Goal: Task Accomplishment & Management: Manage account settings

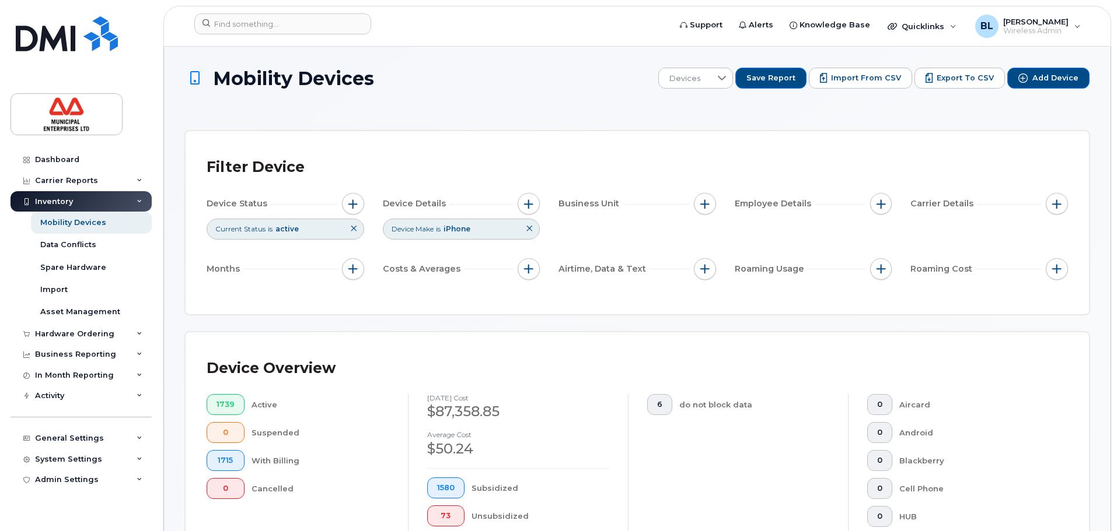
scroll to position [58, 0]
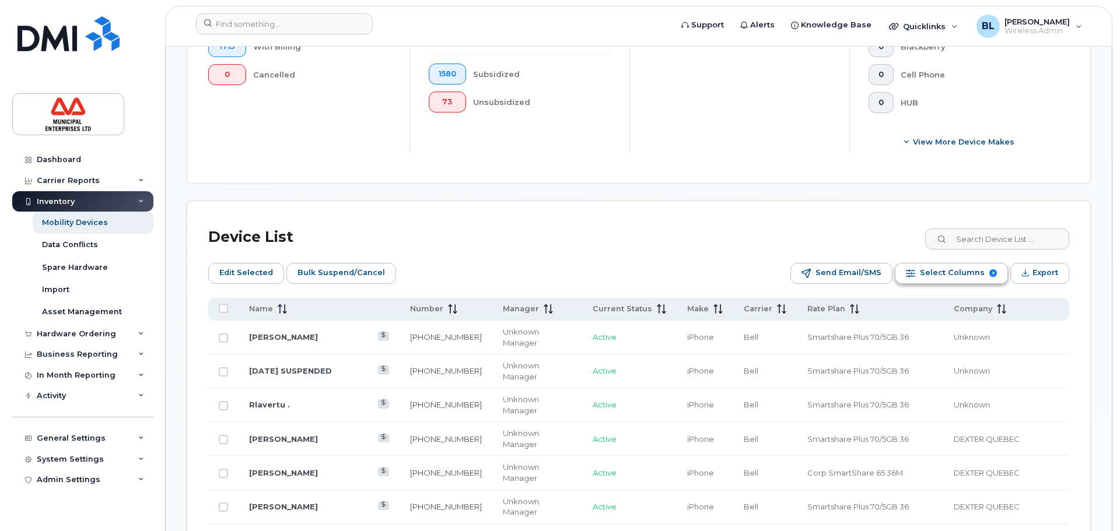
scroll to position [415, 0]
click at [1052, 273] on span "Export" at bounding box center [1044, 273] width 26 height 18
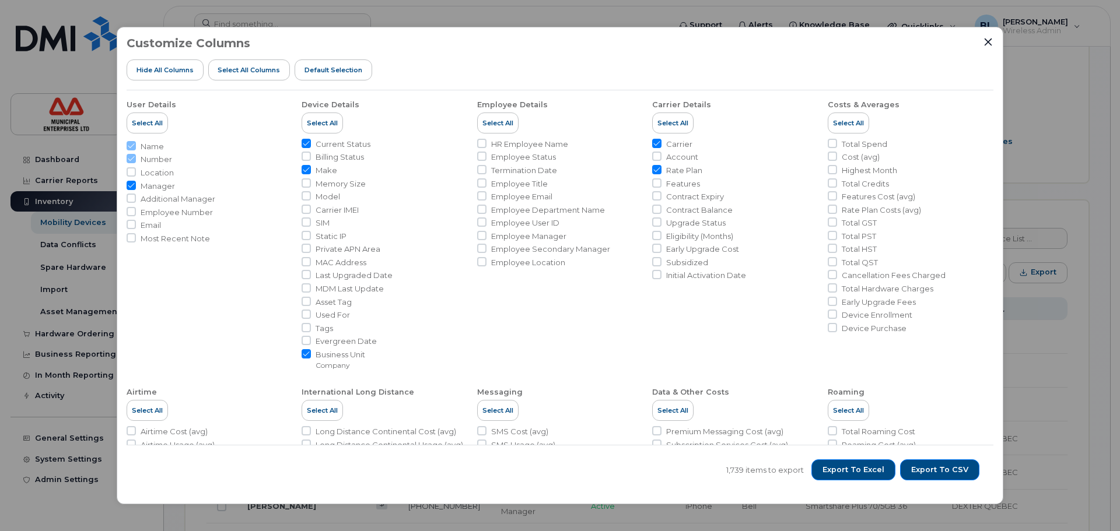
click at [656, 169] on input "Rate Plan" at bounding box center [656, 169] width 9 height 9
checkbox input "false"
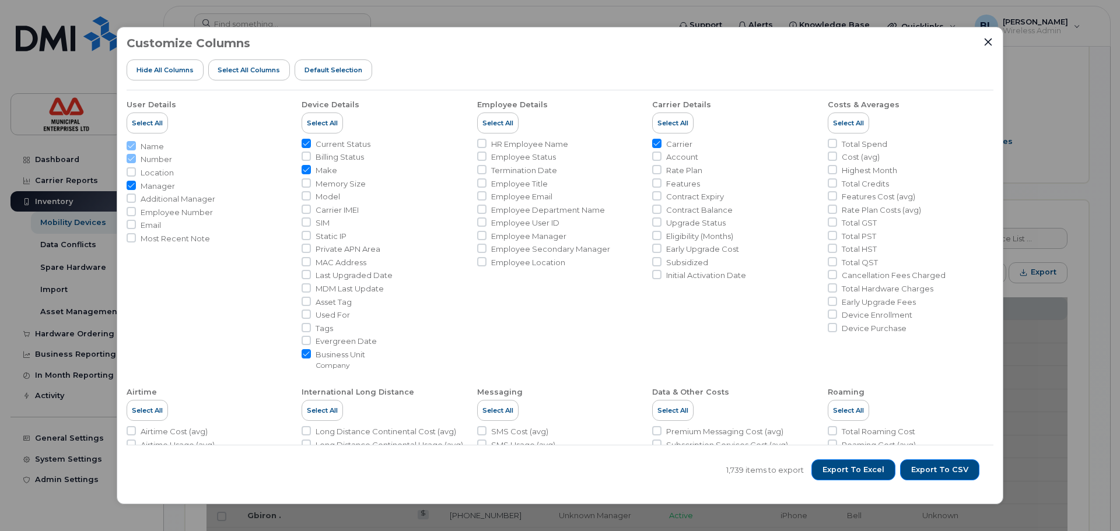
click at [655, 144] on input "Carrier" at bounding box center [656, 143] width 9 height 9
checkbox input "false"
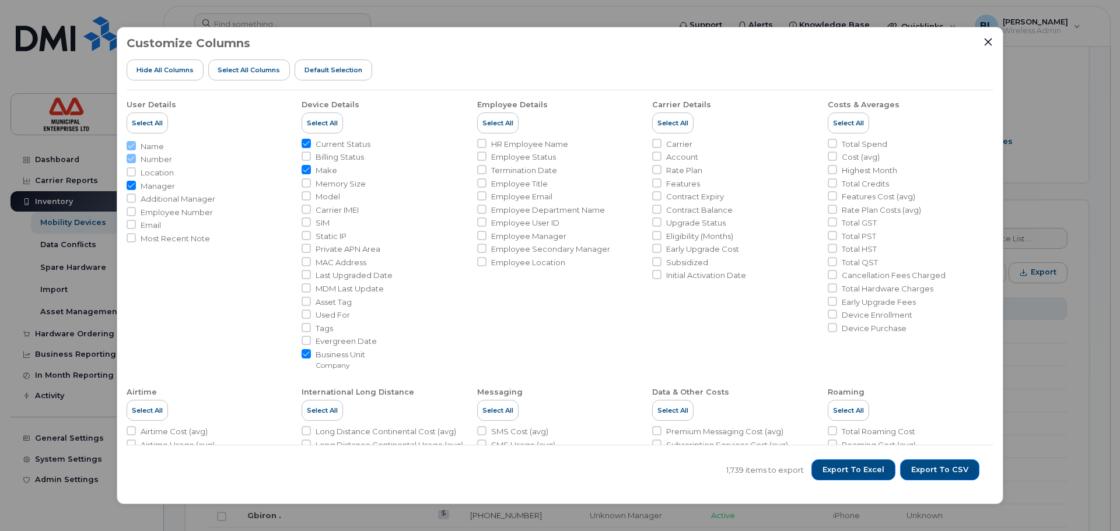
click at [307, 169] on input "Make" at bounding box center [306, 169] width 9 height 9
checkbox input "false"
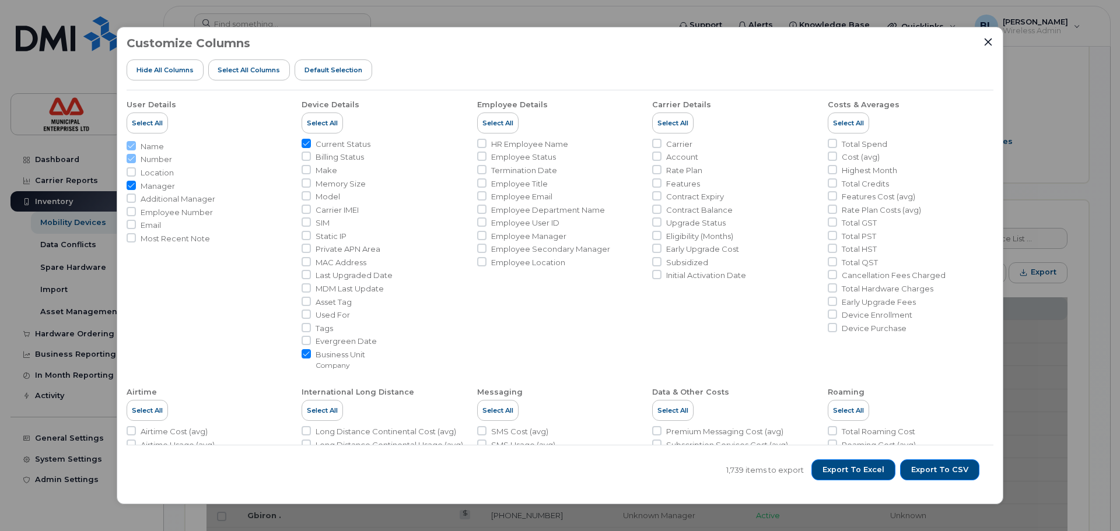
click at [305, 144] on input "Current Status" at bounding box center [306, 143] width 9 height 9
checkbox input "false"
click at [305, 171] on input "Make" at bounding box center [306, 169] width 9 height 9
checkbox input "true"
click at [131, 212] on input "Employee Number" at bounding box center [131, 211] width 9 height 9
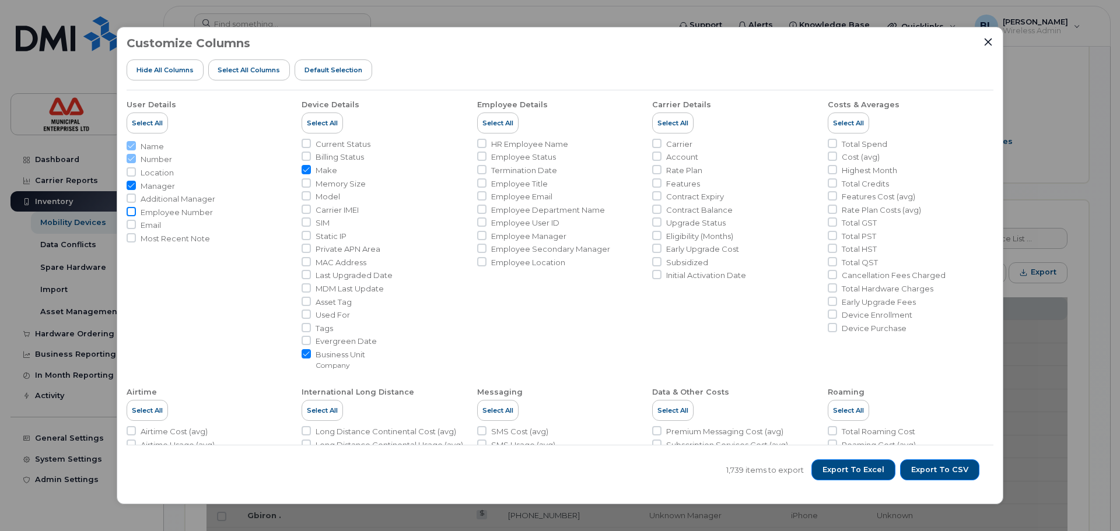
checkbox input "true"
click at [132, 223] on input "Email" at bounding box center [131, 224] width 9 height 9
click at [132, 225] on input "Email" at bounding box center [131, 224] width 9 height 9
checkbox input "false"
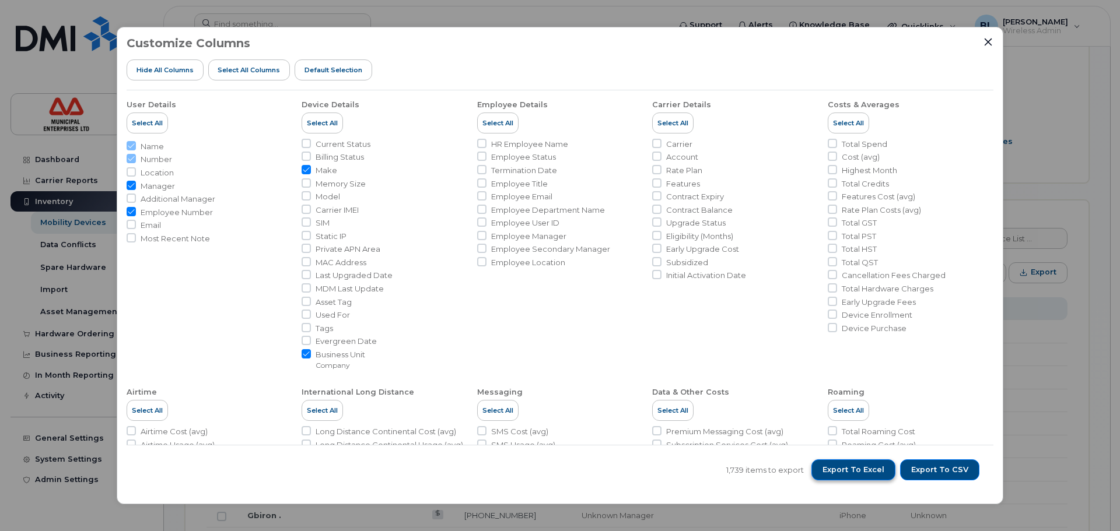
click at [864, 473] on span "Export to Excel" at bounding box center [854, 470] width 62 height 11
click at [100, 25] on div "Customize Columns Hide All Columns Select all Columns Default Selection User De…" at bounding box center [560, 265] width 1120 height 531
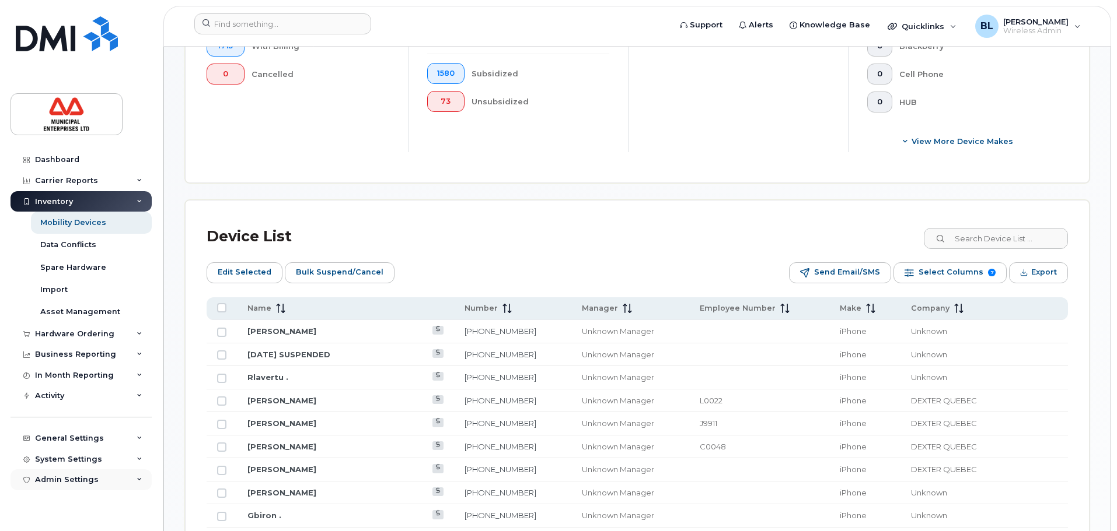
click at [93, 480] on div "Admin Settings" at bounding box center [67, 479] width 64 height 9
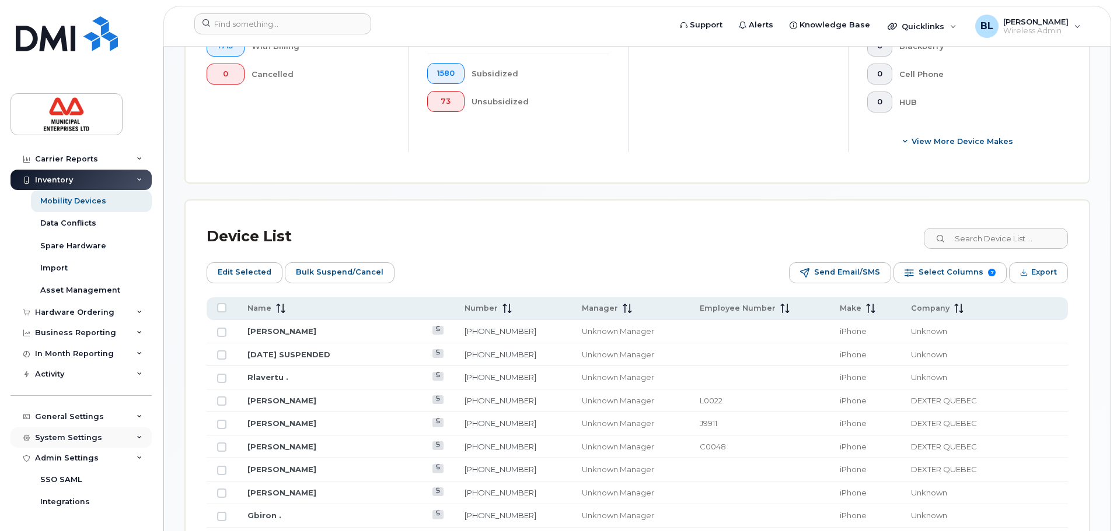
scroll to position [43, 0]
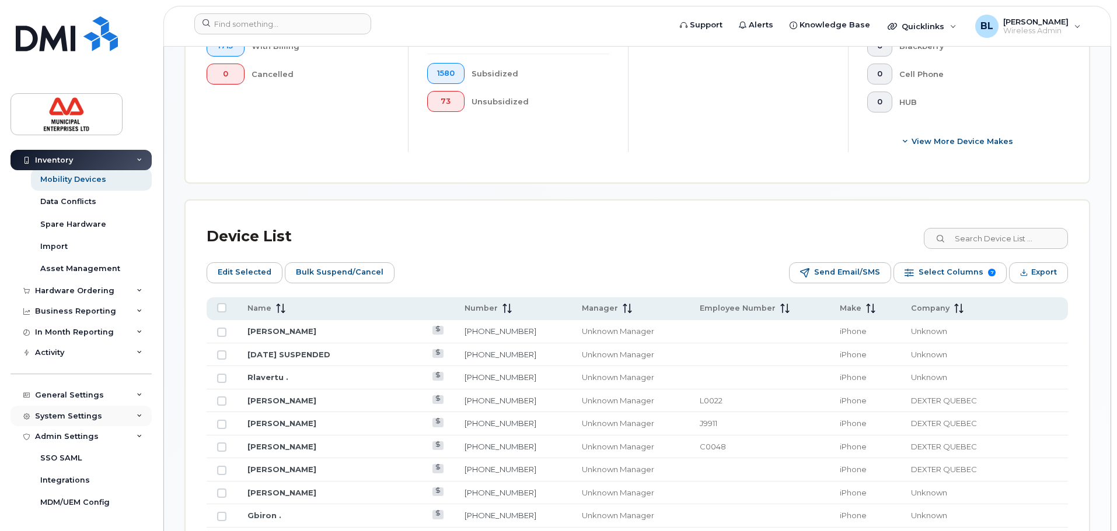
click at [123, 421] on div "System Settings" at bounding box center [81, 416] width 141 height 21
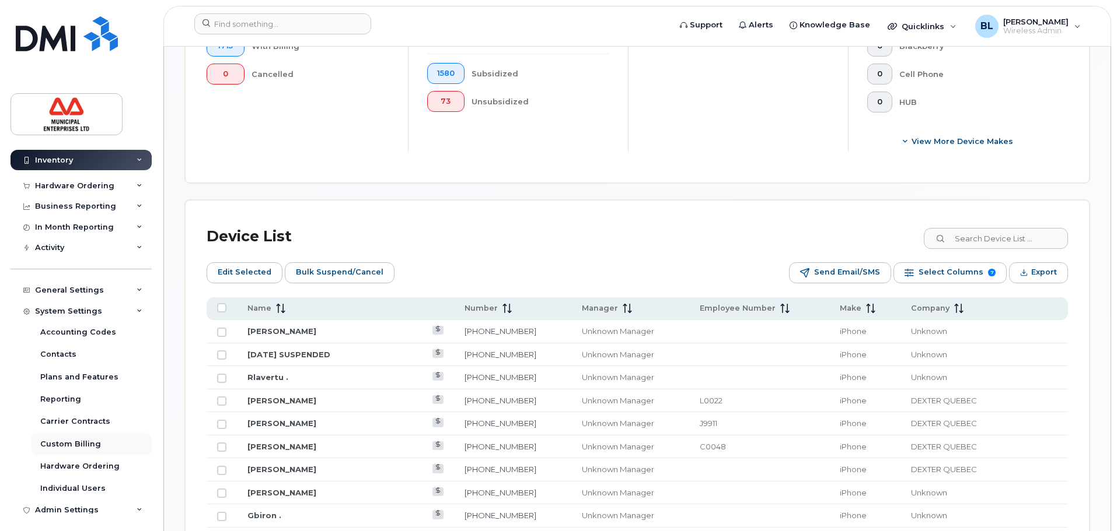
scroll to position [160, 0]
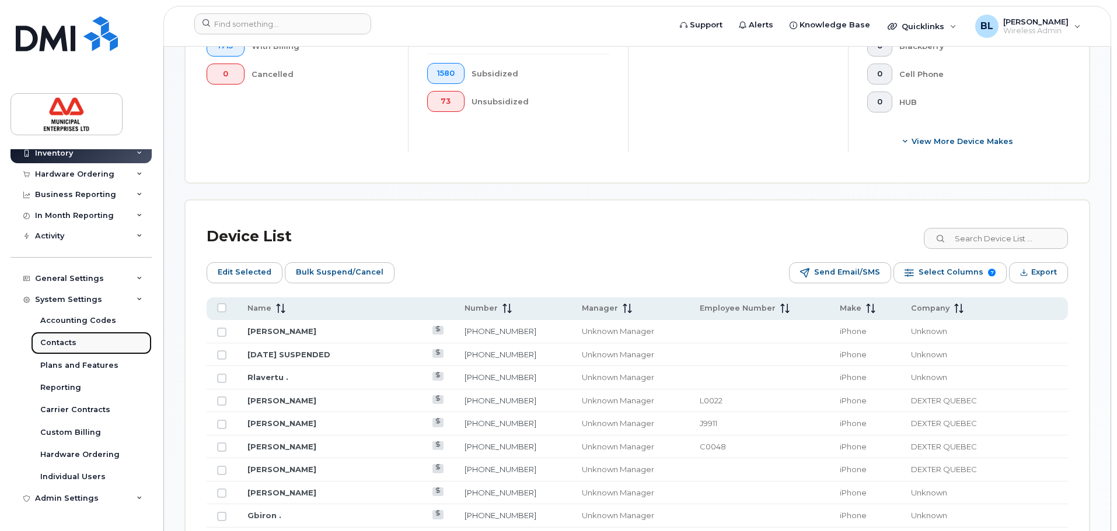
click at [65, 342] on div "Contacts" at bounding box center [58, 343] width 36 height 11
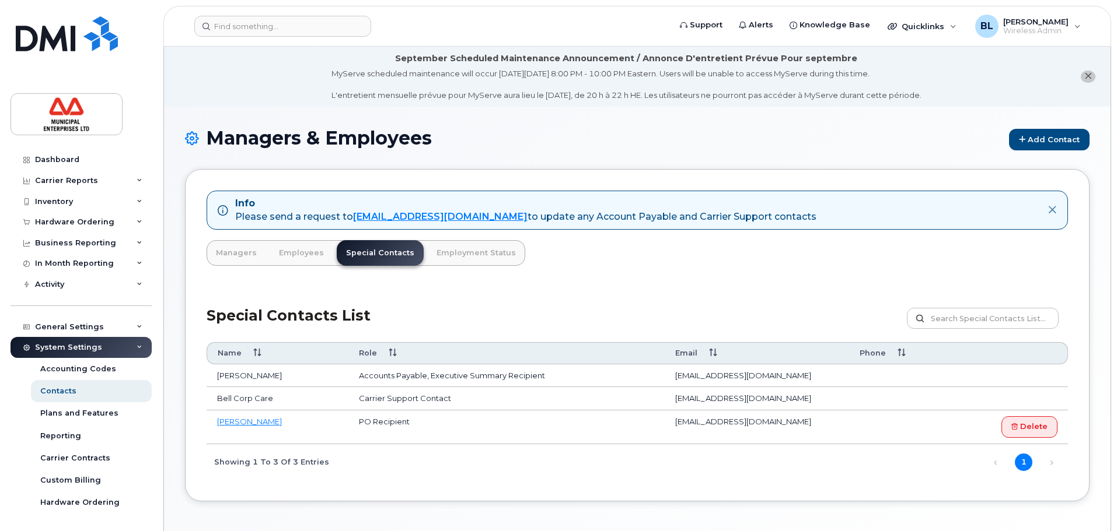
scroll to position [58, 0]
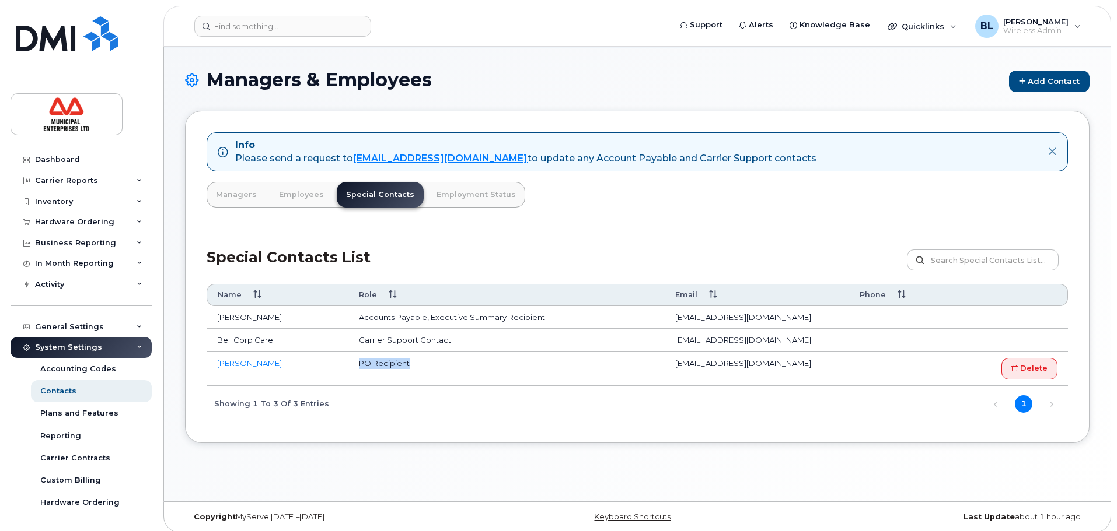
drag, startPoint x: 412, startPoint y: 365, endPoint x: 349, endPoint y: 366, distance: 63.0
click at [349, 366] on td "PO Recipient" at bounding box center [506, 369] width 316 height 34
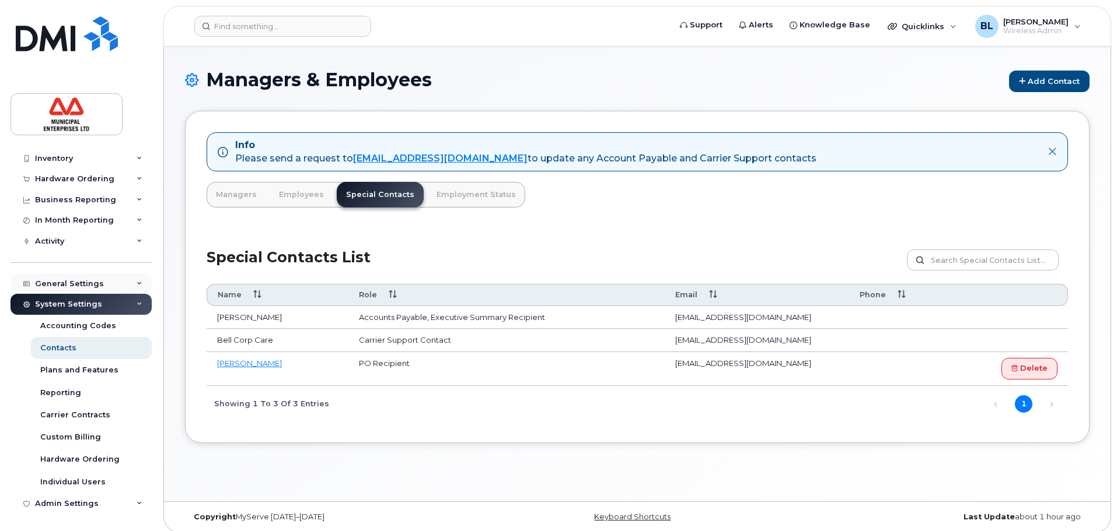
click at [125, 279] on div "General Settings" at bounding box center [81, 284] width 141 height 21
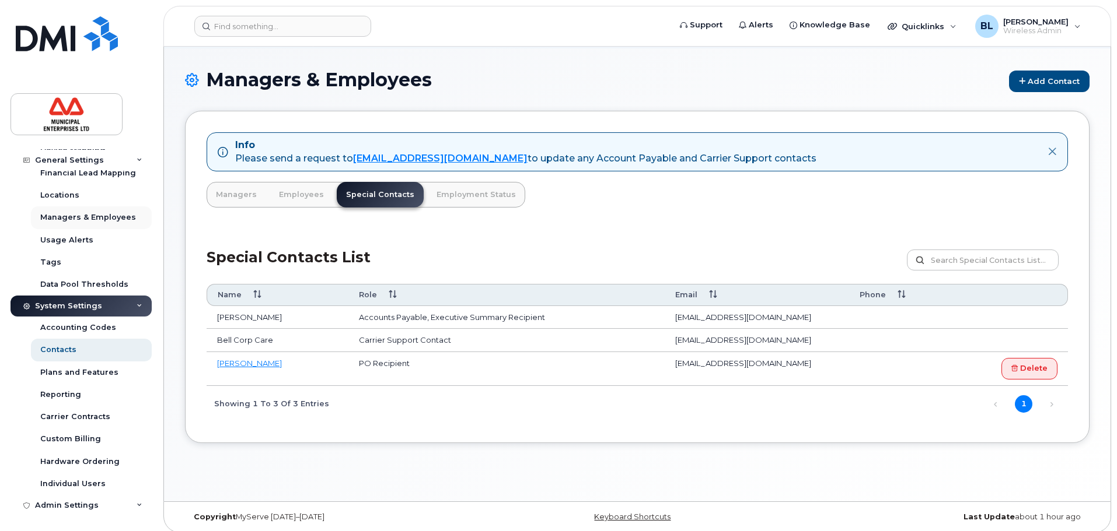
scroll to position [222, 0]
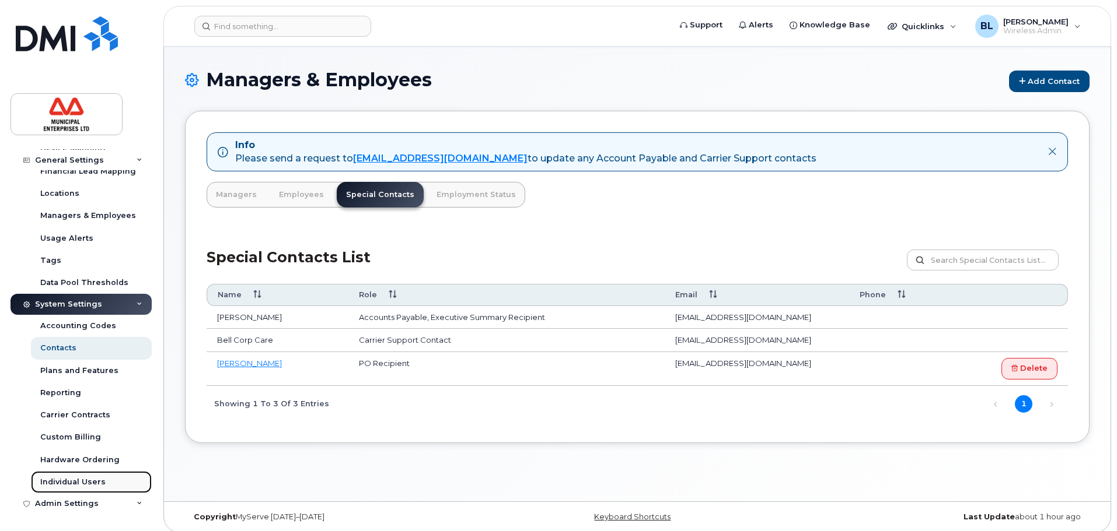
click at [89, 482] on div "Individual Users" at bounding box center [72, 482] width 65 height 11
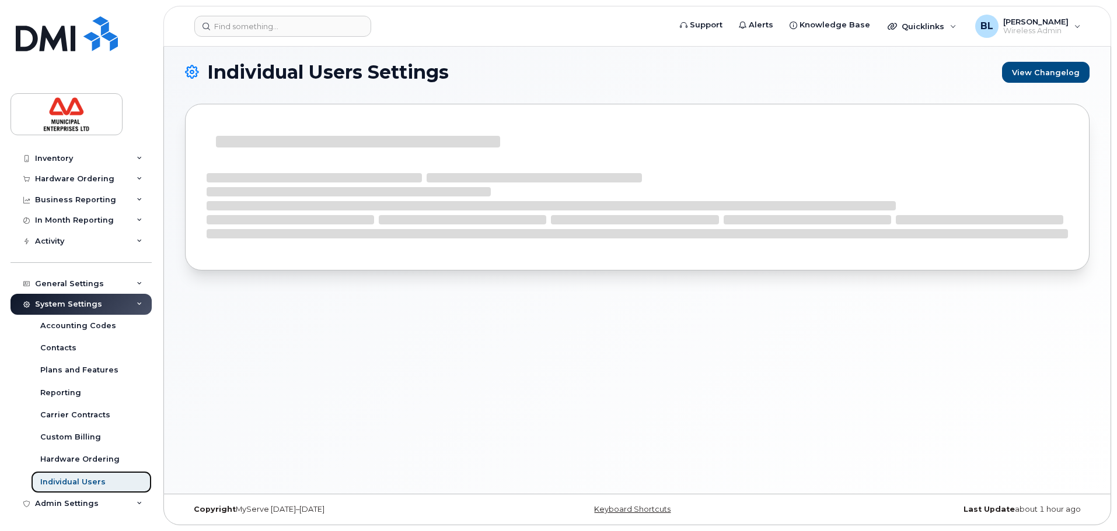
scroll to position [43, 0]
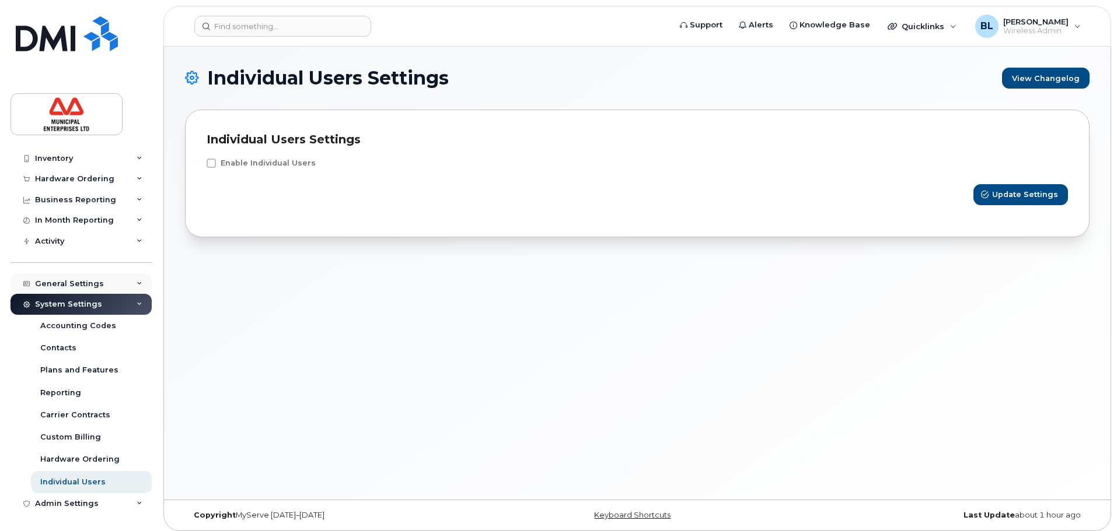
click at [129, 279] on div "General Settings" at bounding box center [81, 284] width 141 height 21
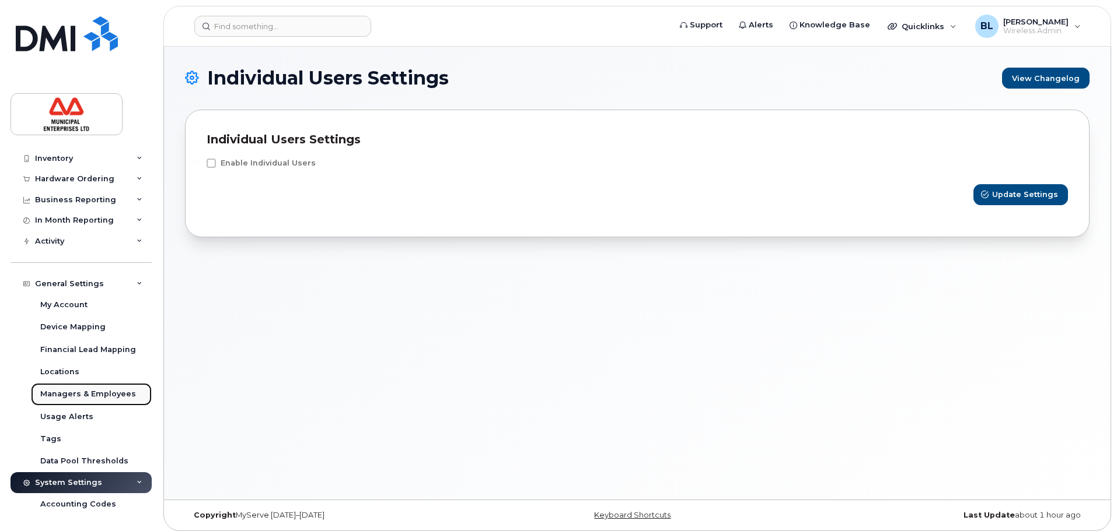
click at [73, 394] on div "Managers & Employees" at bounding box center [88, 394] width 96 height 11
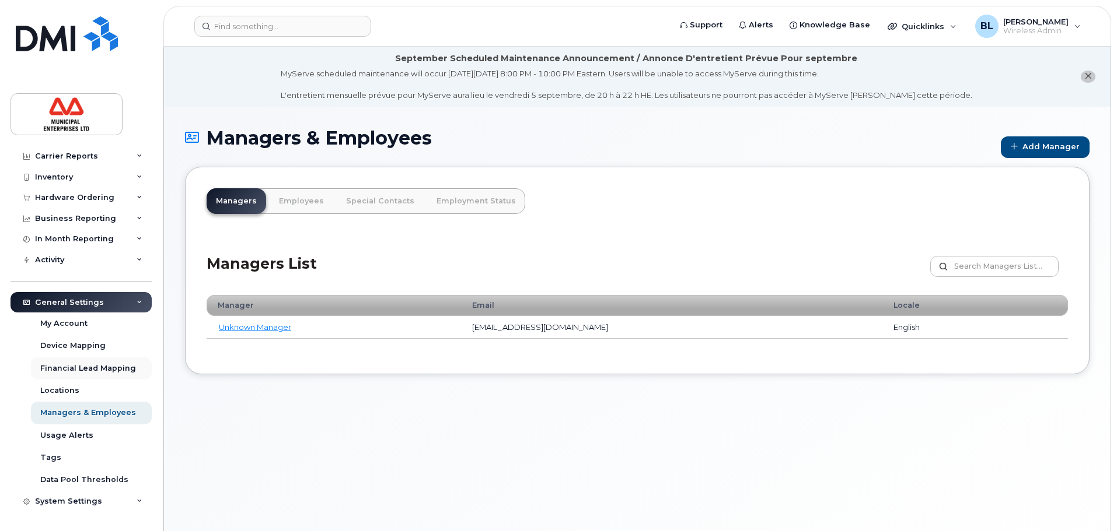
scroll to position [43, 0]
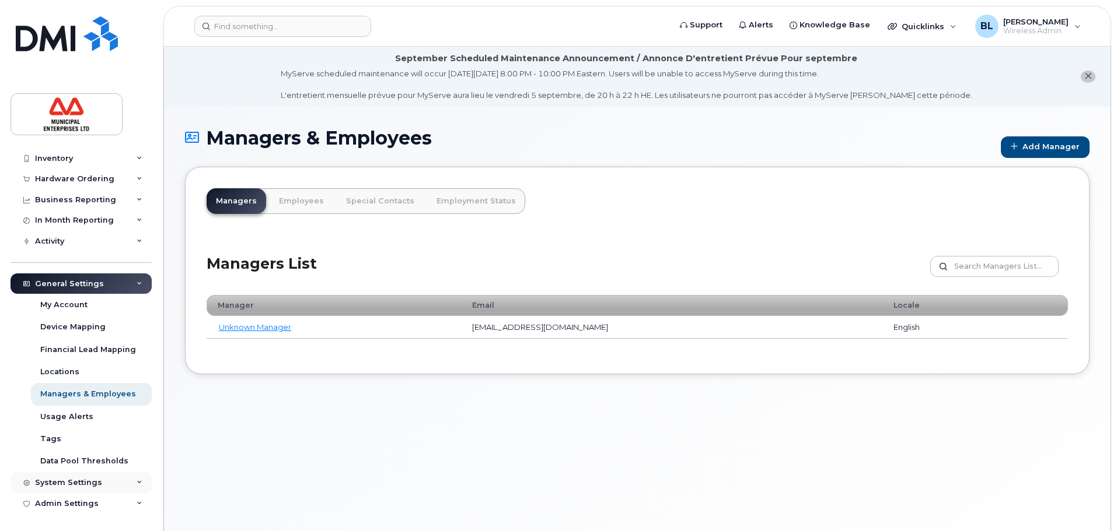
click at [115, 482] on div "System Settings" at bounding box center [81, 483] width 141 height 21
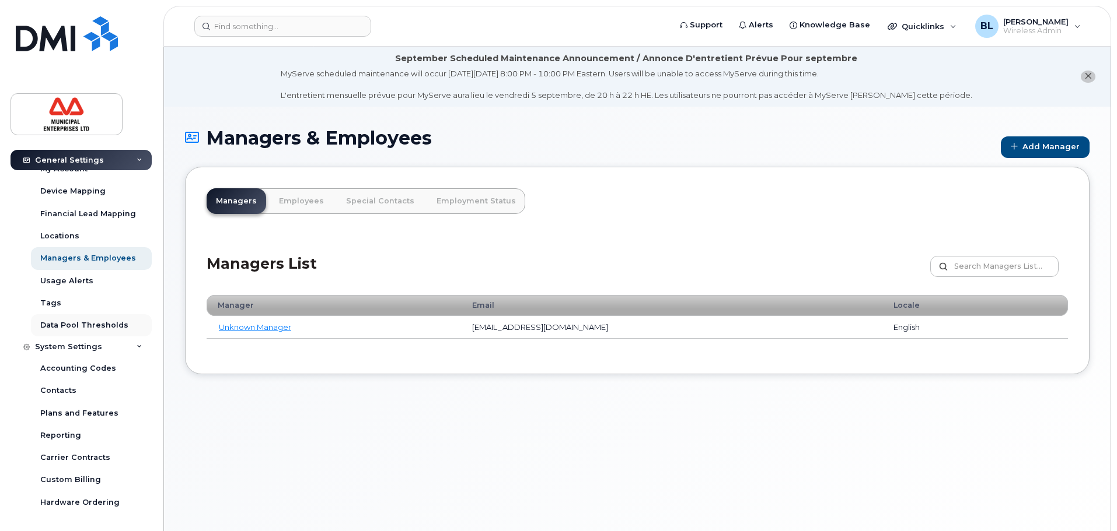
scroll to position [222, 0]
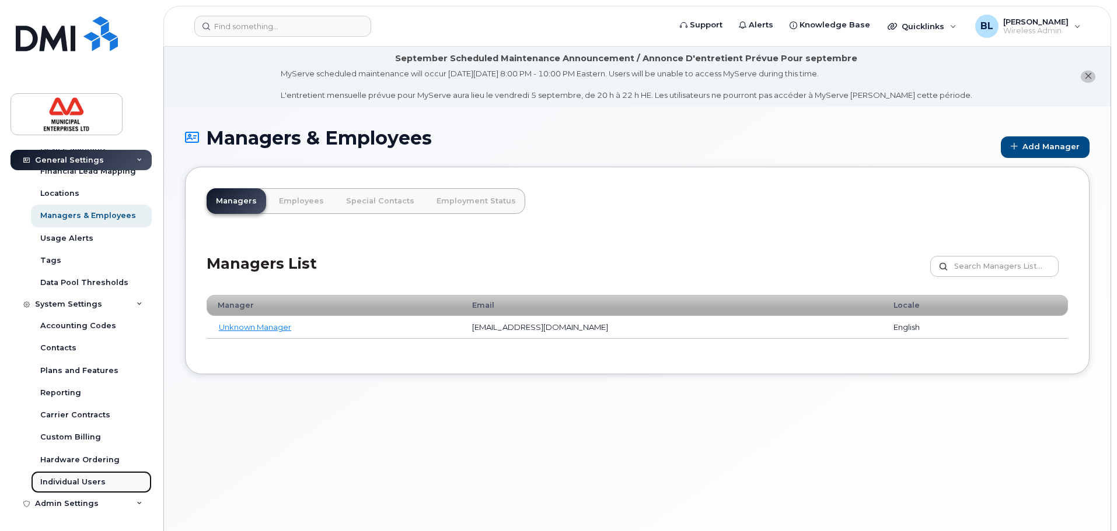
click at [97, 480] on div "Individual Users" at bounding box center [72, 482] width 65 height 11
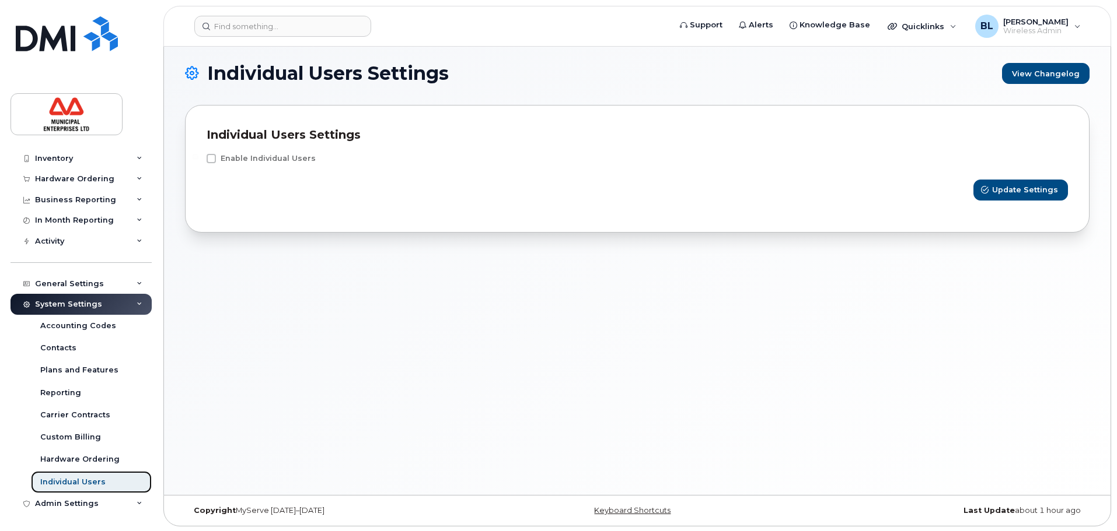
scroll to position [6, 0]
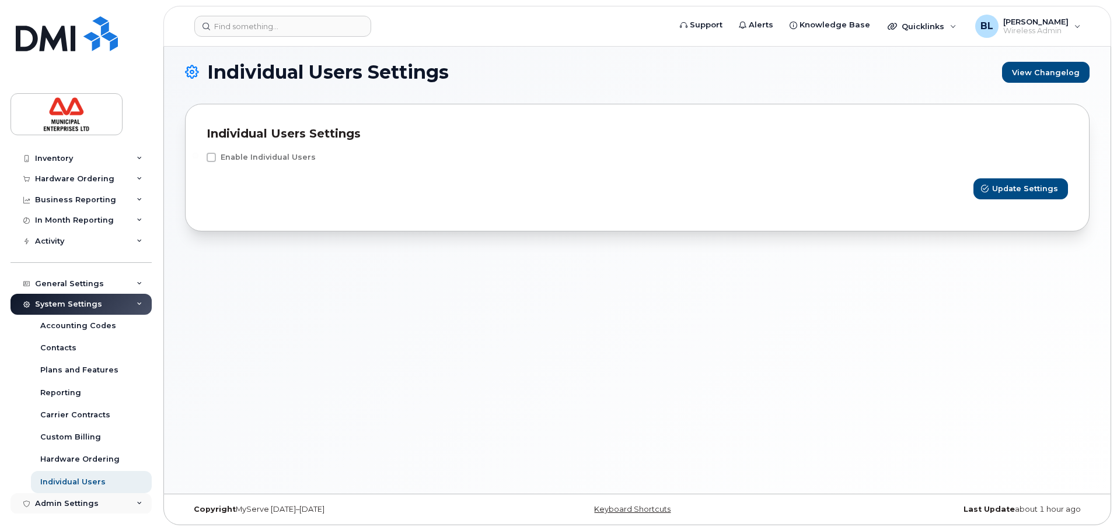
click at [130, 503] on div "Admin Settings" at bounding box center [81, 504] width 141 height 21
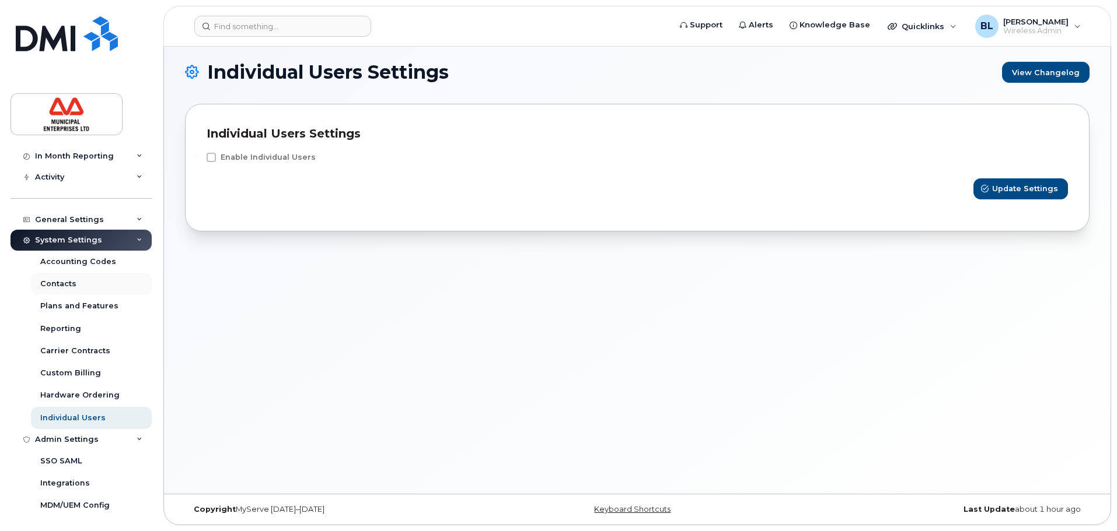
scroll to position [110, 0]
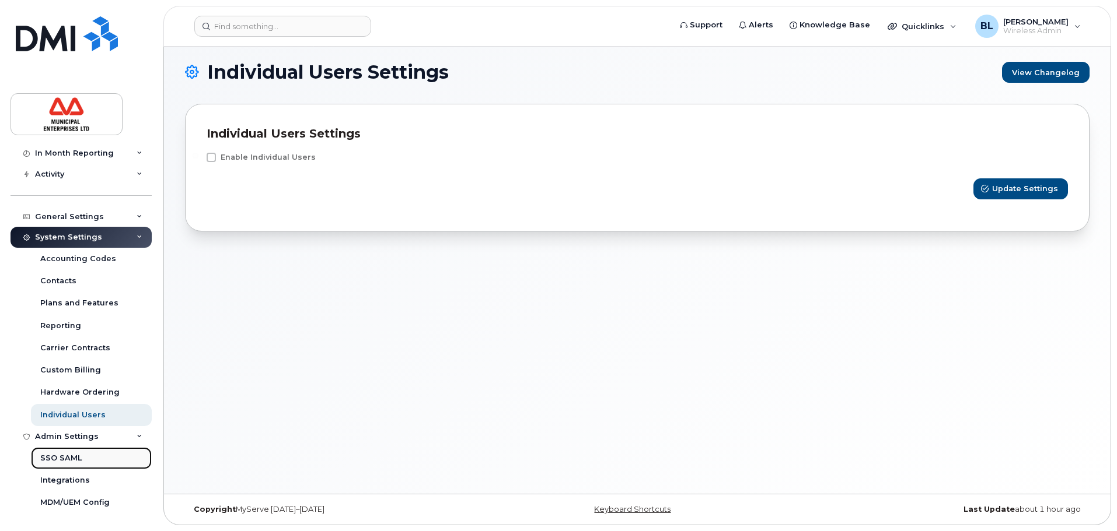
click at [68, 460] on div "SSO SAML" at bounding box center [60, 458] width 41 height 11
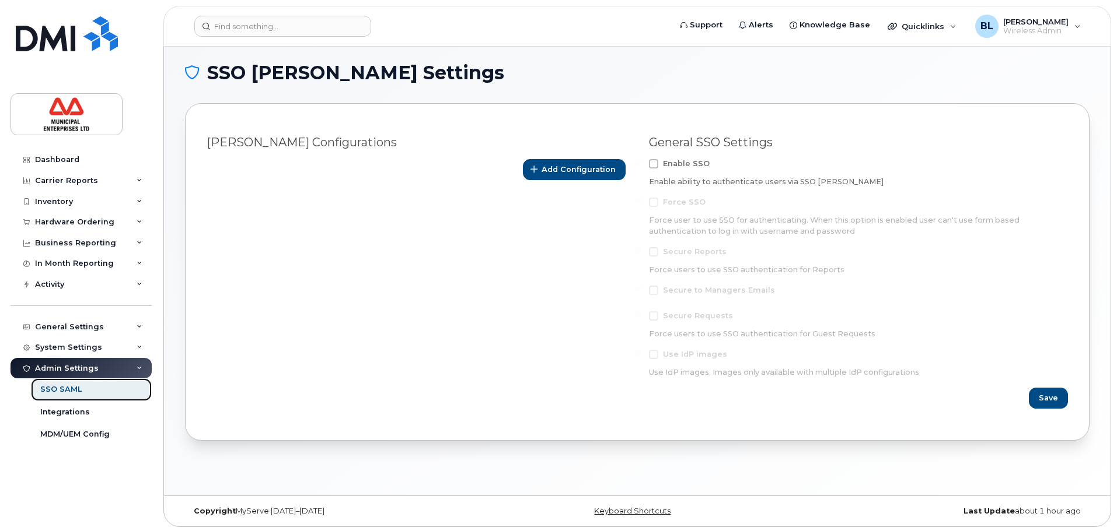
scroll to position [6, 0]
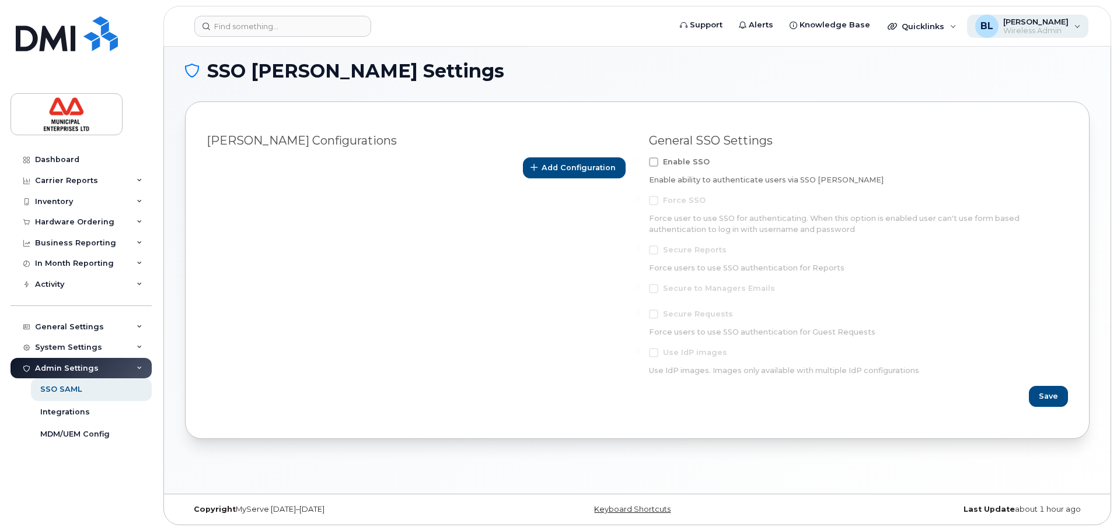
click at [1072, 27] on div "[PERSON_NAME] Wireless Admin" at bounding box center [1028, 26] width 122 height 23
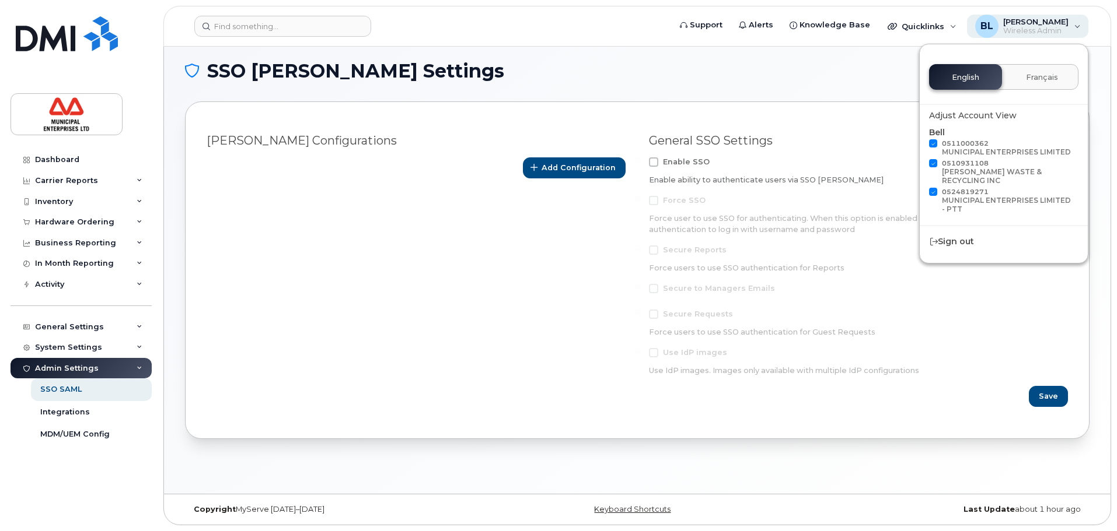
click at [1074, 25] on div "[PERSON_NAME] Wireless Admin" at bounding box center [1028, 26] width 122 height 23
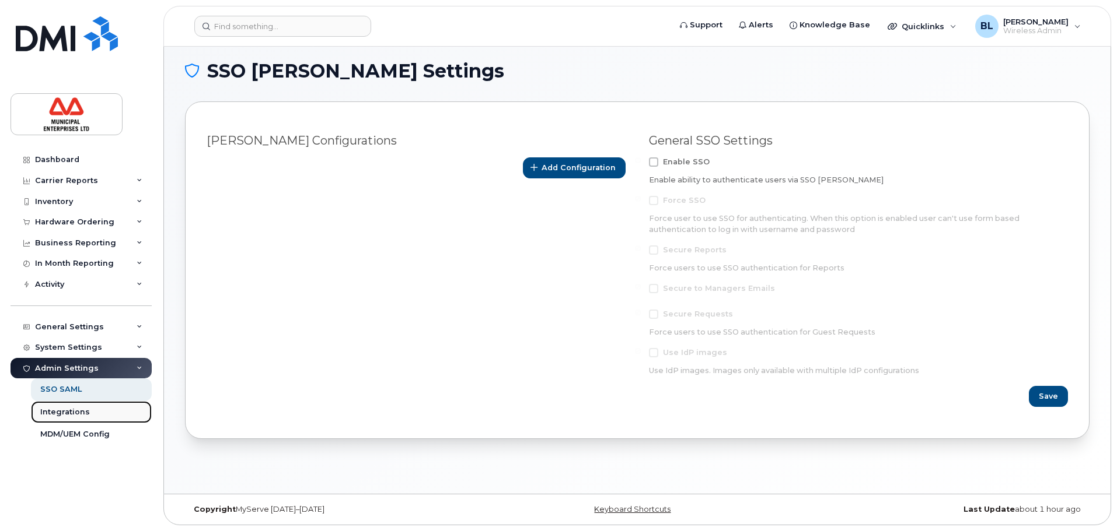
click at [81, 414] on div "Integrations" at bounding box center [65, 412] width 50 height 11
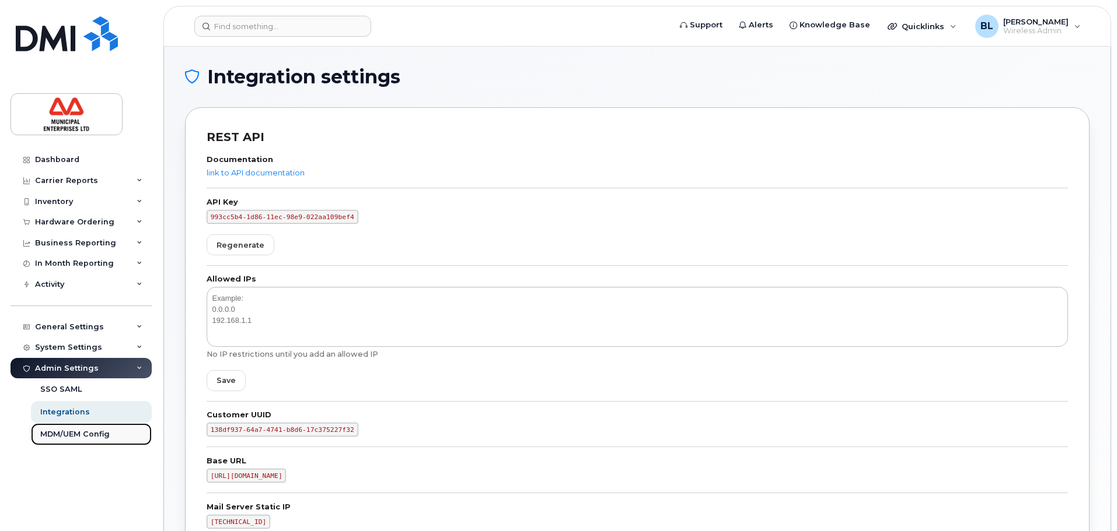
click at [88, 432] on div "MDM/UEM Config" at bounding box center [74, 434] width 69 height 11
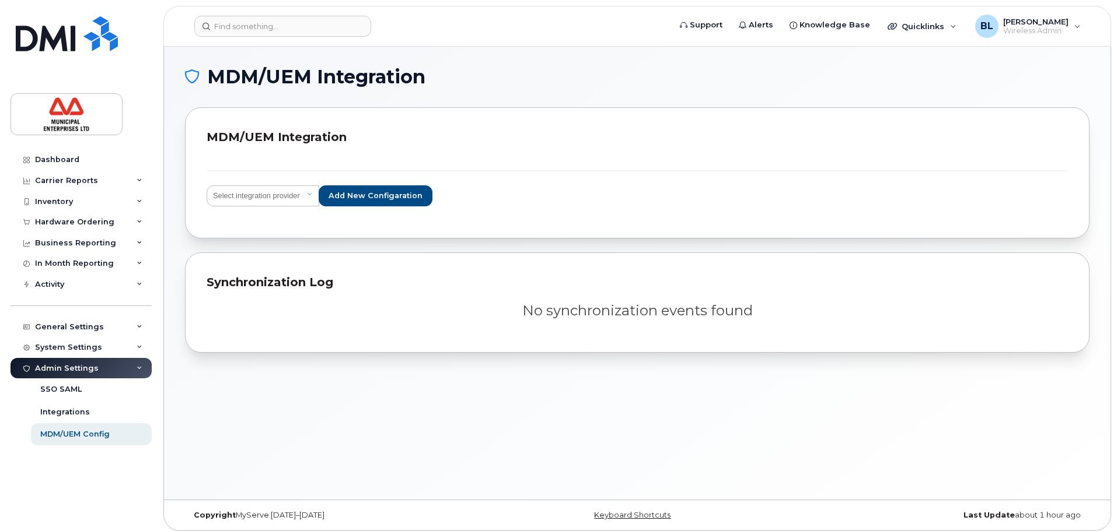
click at [141, 366] on icon at bounding box center [140, 369] width 6 height 6
click at [138, 349] on icon at bounding box center [140, 348] width 6 height 6
